Goal: Task Accomplishment & Management: Use online tool/utility

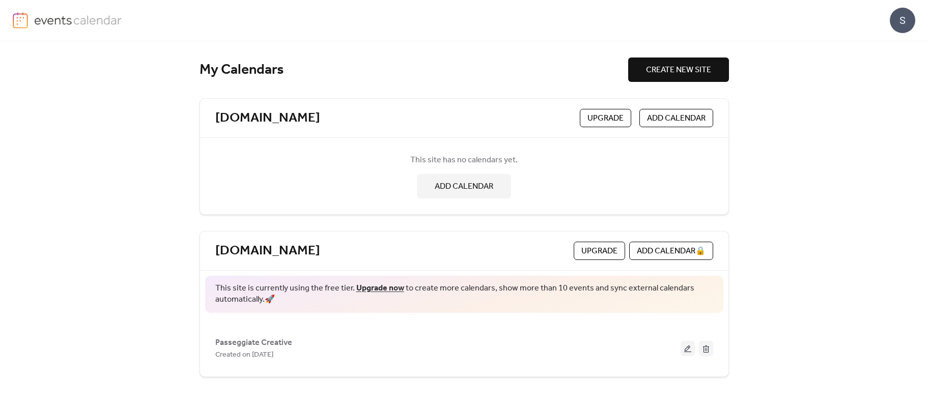
click at [686, 351] on button at bounding box center [688, 348] width 14 height 15
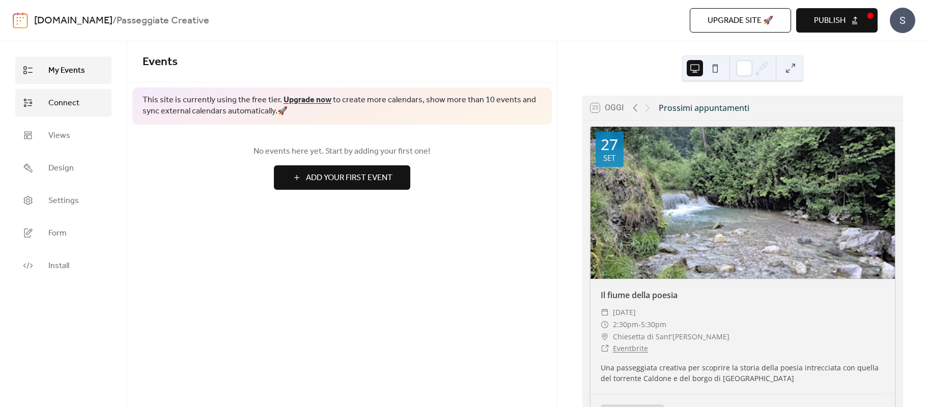
click at [60, 105] on span "Connect" at bounding box center [63, 103] width 31 height 12
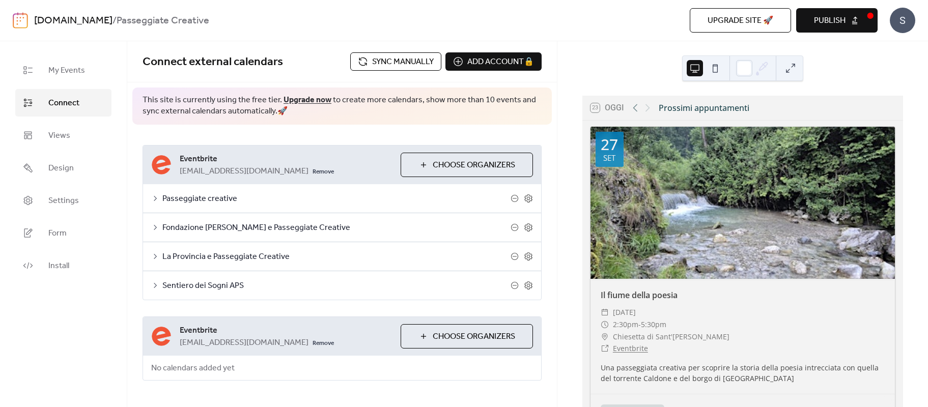
click at [382, 61] on span "Sync manually" at bounding box center [403, 62] width 62 height 12
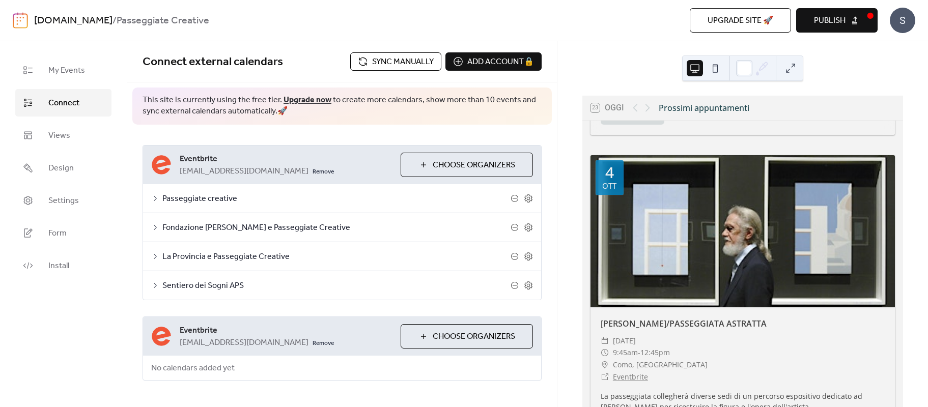
scroll to position [1, 0]
click at [820, 24] on span "Publish" at bounding box center [830, 21] width 32 height 12
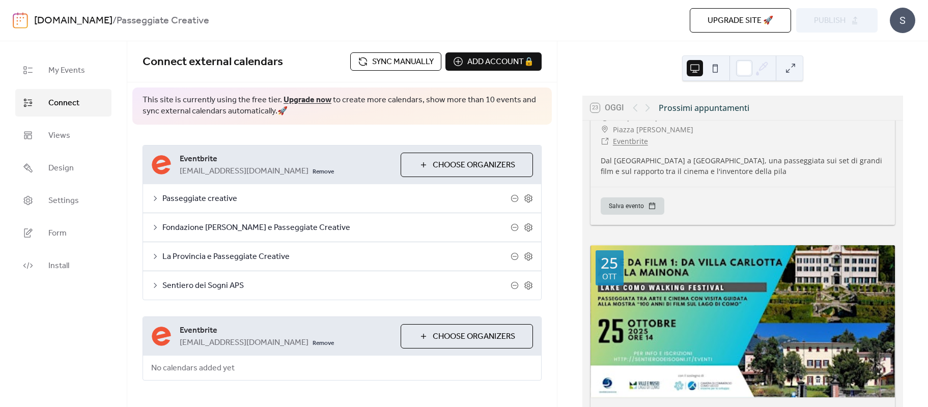
scroll to position [1186, 0]
click at [902, 19] on div "S" at bounding box center [902, 20] width 25 height 25
click at [884, 92] on span "Sign out" at bounding box center [883, 91] width 30 height 12
